Goal: Entertainment & Leisure: Consume media (video, audio)

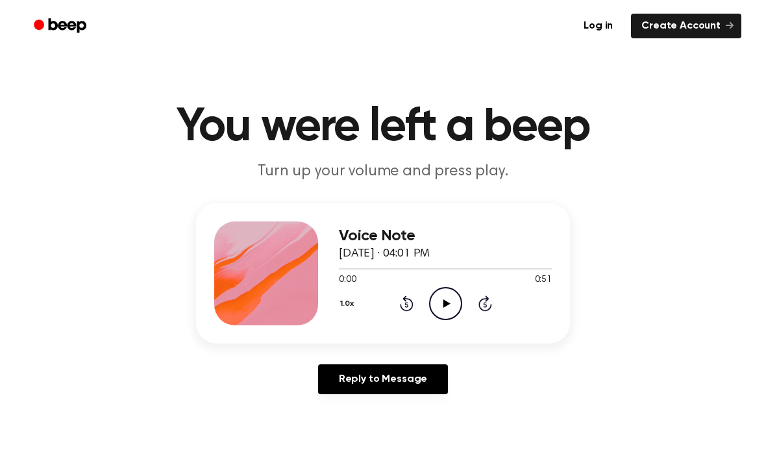
click at [458, 292] on circle at bounding box center [446, 304] width 32 height 32
click at [402, 310] on icon "Rewind 5 seconds" at bounding box center [406, 303] width 14 height 17
click at [402, 309] on icon at bounding box center [407, 303] width 14 height 16
click at [408, 310] on icon at bounding box center [407, 303] width 14 height 16
click at [406, 308] on icon "Rewind 5 seconds" at bounding box center [406, 303] width 14 height 17
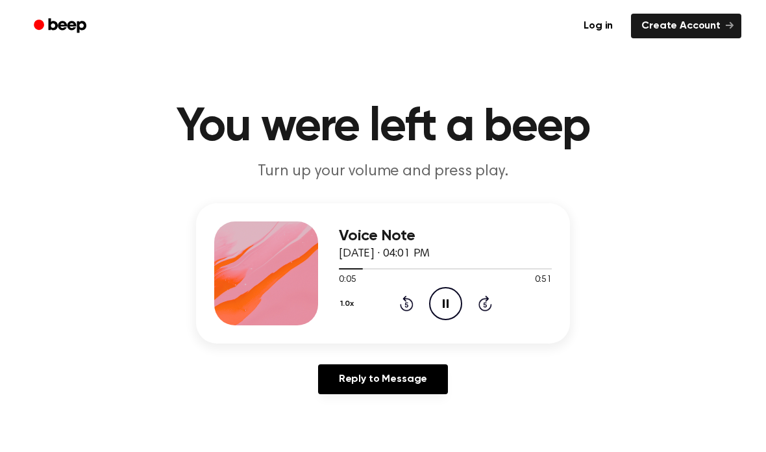
click at [406, 308] on icon "Rewind 5 seconds" at bounding box center [406, 303] width 14 height 17
click at [404, 307] on icon "Rewind 5 seconds" at bounding box center [406, 303] width 14 height 17
click at [404, 314] on div "1.0x Rewind 5 seconds Pause Audio Skip 5 seconds" at bounding box center [445, 303] width 213 height 33
click at [452, 305] on icon "Pause Audio" at bounding box center [445, 303] width 33 height 33
click at [453, 297] on icon "Play Audio" at bounding box center [445, 303] width 33 height 33
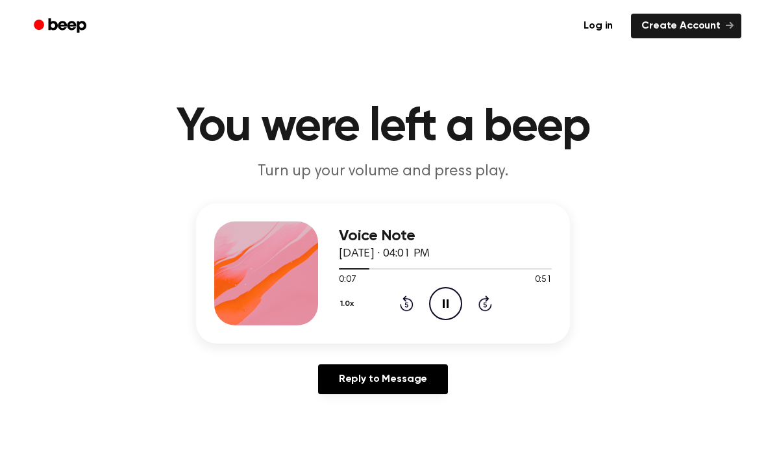
click at [450, 302] on icon "Pause Audio" at bounding box center [445, 303] width 33 height 33
click at [450, 297] on icon "Play Audio" at bounding box center [445, 303] width 33 height 33
click at [449, 304] on icon "Pause Audio" at bounding box center [445, 303] width 33 height 33
click at [449, 304] on icon "Play Audio" at bounding box center [445, 303] width 33 height 33
click at [599, 377] on div "Voice Note [DATE] · 04:01 PM 0:22 0:51 Your browser does not support the [objec…" at bounding box center [383, 303] width 735 height 201
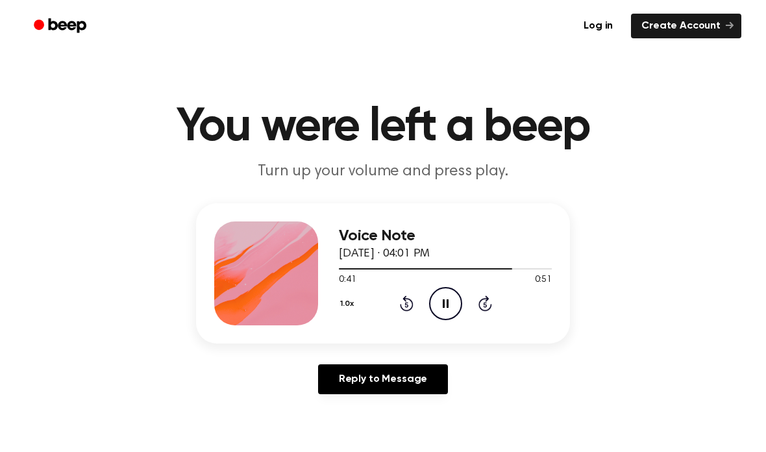
scroll to position [18, 0]
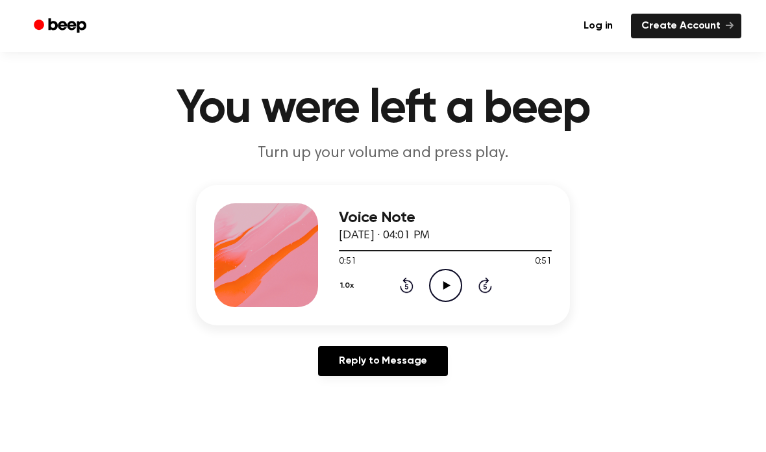
click at [446, 295] on icon "Play Audio" at bounding box center [445, 285] width 33 height 33
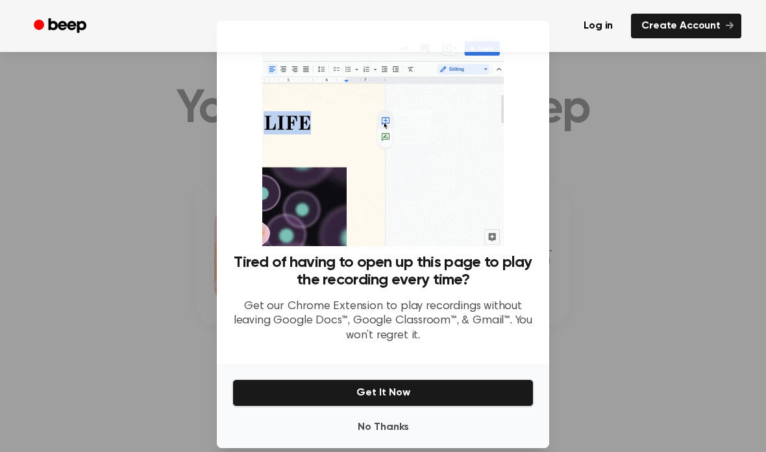
click at [613, 230] on div at bounding box center [383, 226] width 766 height 452
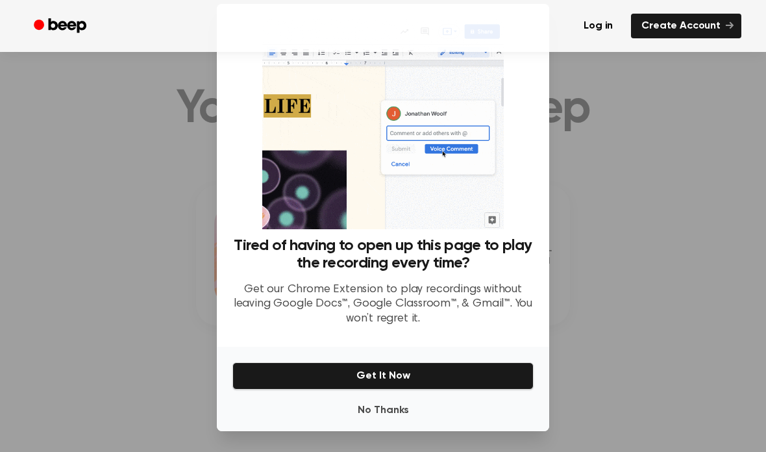
scroll to position [52, 0]
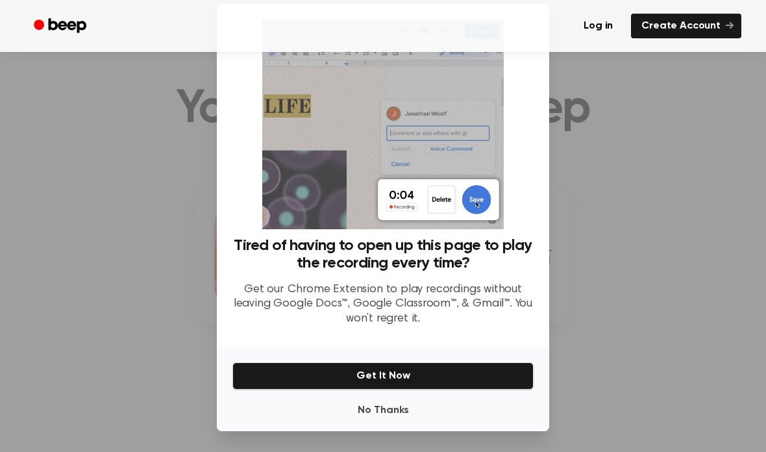
click at [392, 397] on button "No Thanks" at bounding box center [382, 410] width 301 height 26
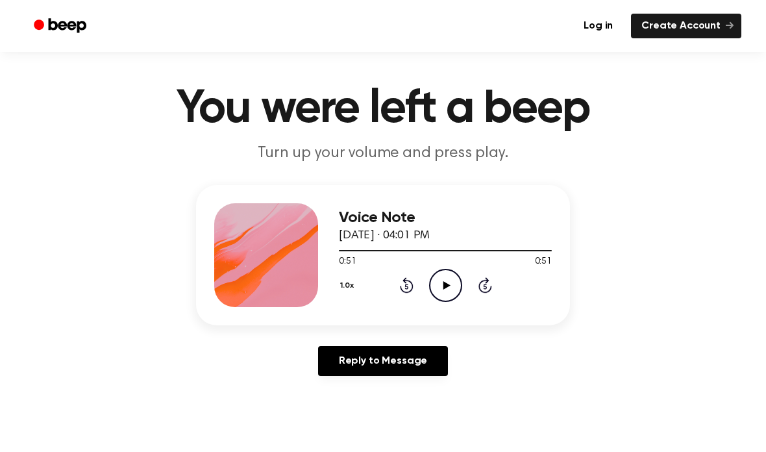
click at [440, 279] on icon "Play Audio" at bounding box center [445, 285] width 33 height 33
click at [340, 270] on div "1.0x Rewind 5 seconds Pause Audio Skip 5 seconds" at bounding box center [445, 285] width 213 height 33
click at [346, 286] on button "1.0x" at bounding box center [349, 286] width 20 height 22
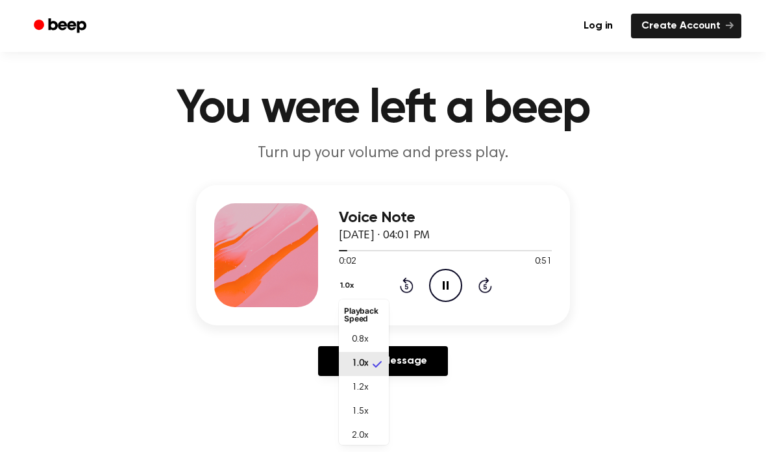
click at [373, 335] on li "0.8x" at bounding box center [364, 340] width 50 height 24
click at [408, 290] on icon "Rewind 5 seconds" at bounding box center [406, 285] width 14 height 17
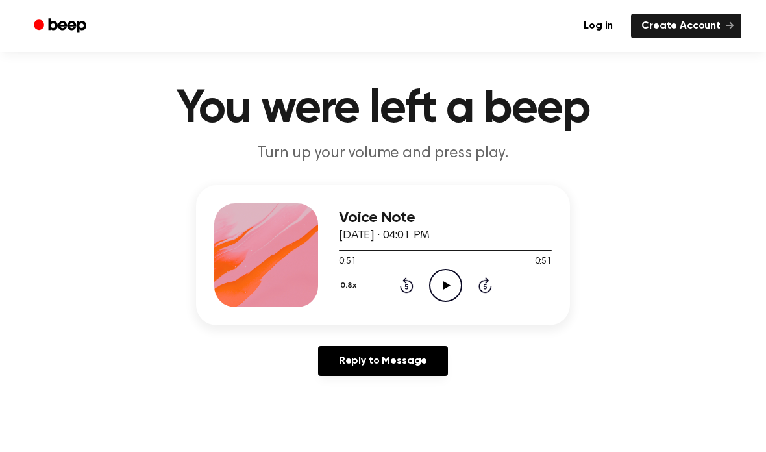
scroll to position [0, 0]
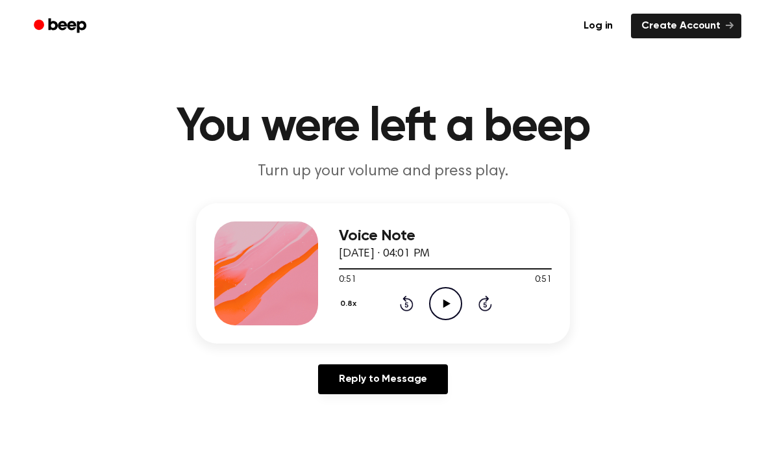
click at [441, 303] on icon "Play Audio" at bounding box center [445, 303] width 33 height 33
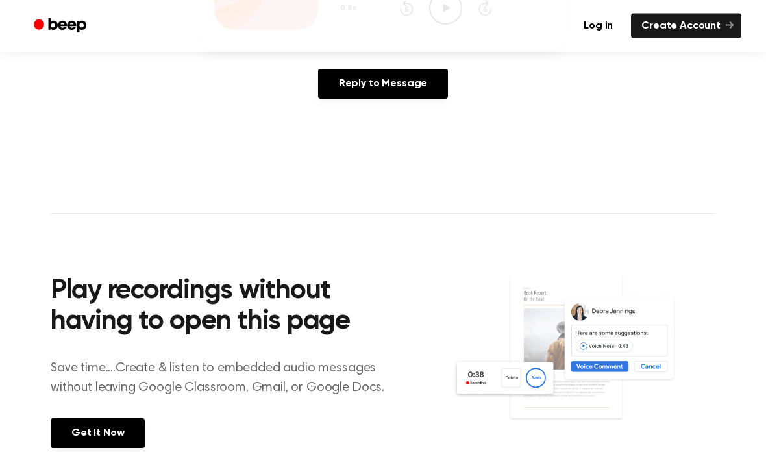
scroll to position [329, 0]
